Goal: Information Seeking & Learning: Learn about a topic

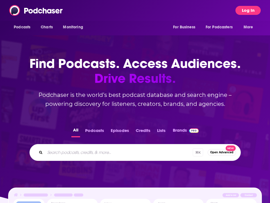
click at [240, 12] on button "Log In" at bounding box center [247, 10] width 25 height 9
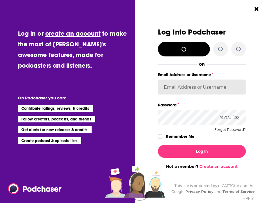
type input "Marketing09"
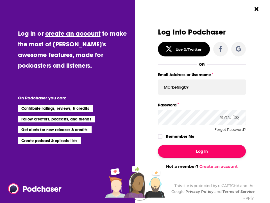
click at [221, 153] on button "Log In" at bounding box center [202, 151] width 88 height 13
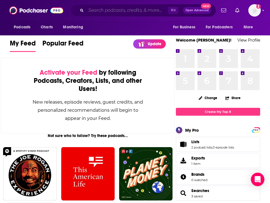
click at [134, 13] on input "Search podcasts, credits, & more..." at bounding box center [127, 10] width 82 height 9
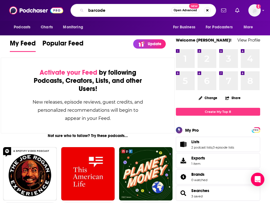
type input "barcode"
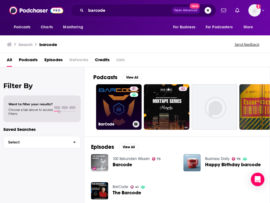
click at [123, 112] on link "41 BarCode" at bounding box center [119, 107] width 46 height 46
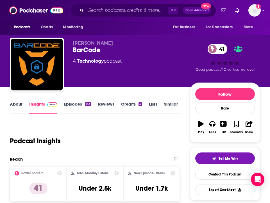
scroll to position [71, 0]
